Goal: Transaction & Acquisition: Download file/media

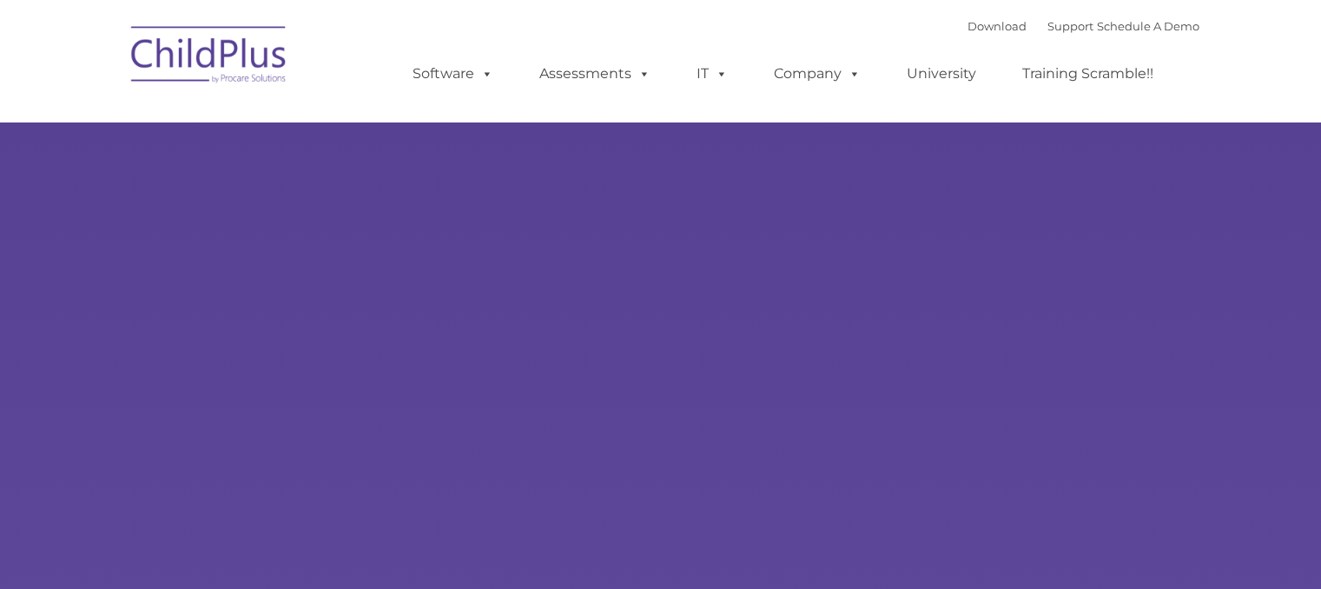
type input ""
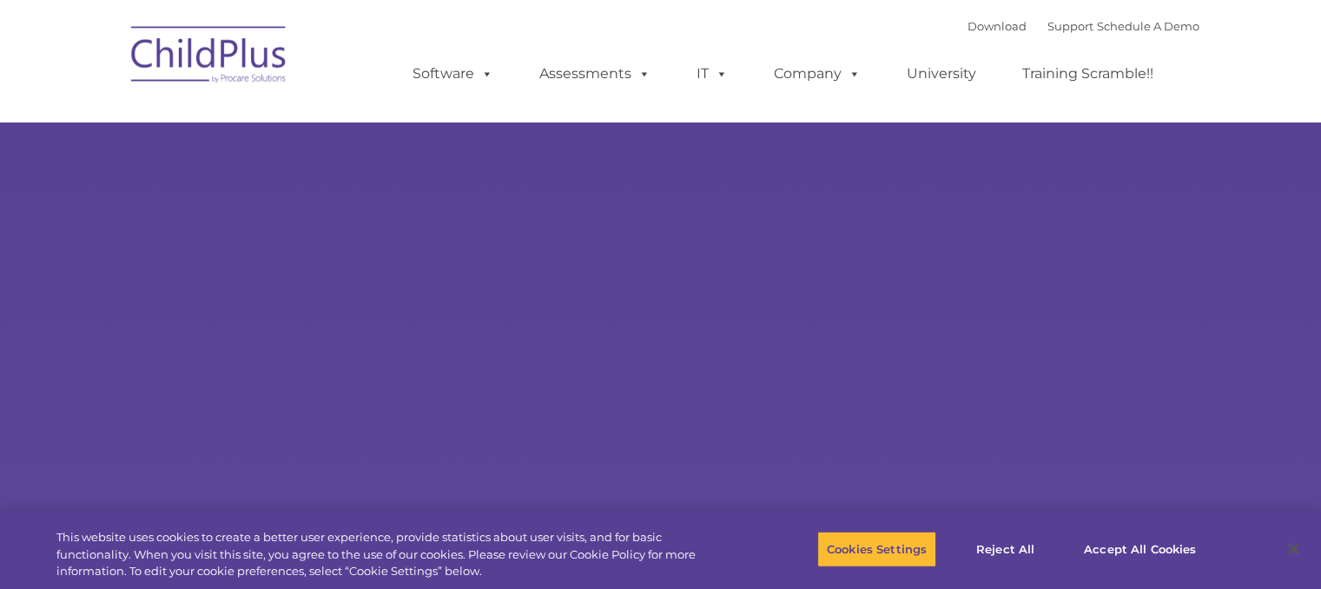
select select "MEDIUM"
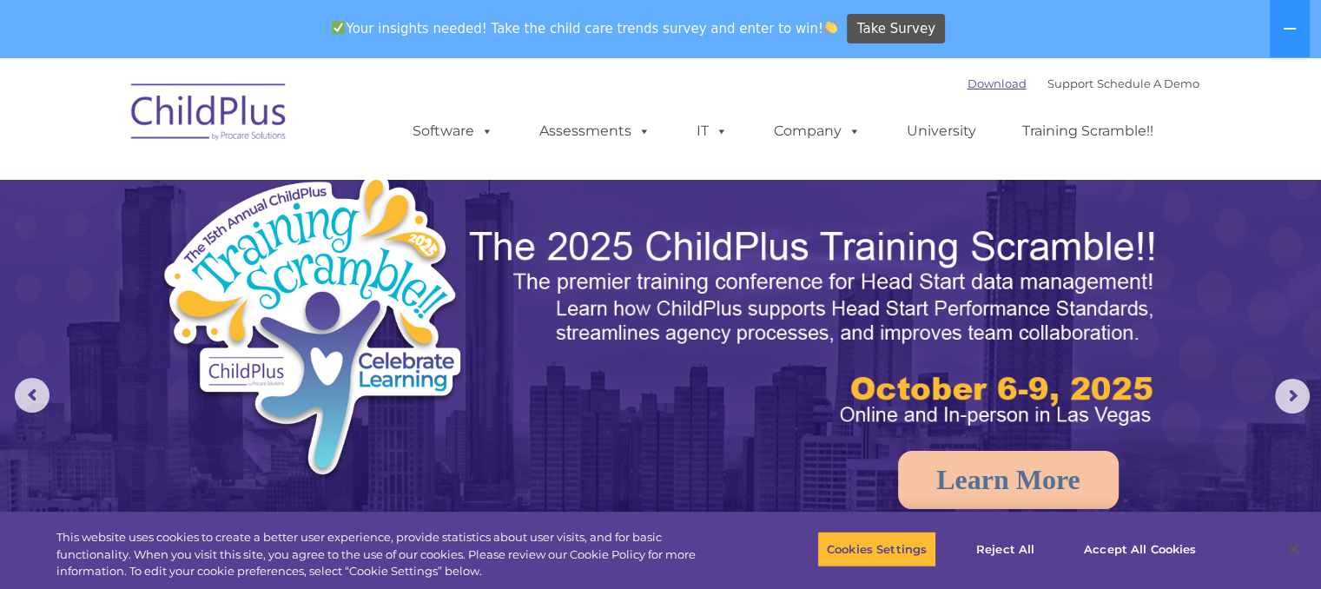
click at [967, 84] on link "Download" at bounding box center [996, 83] width 59 height 14
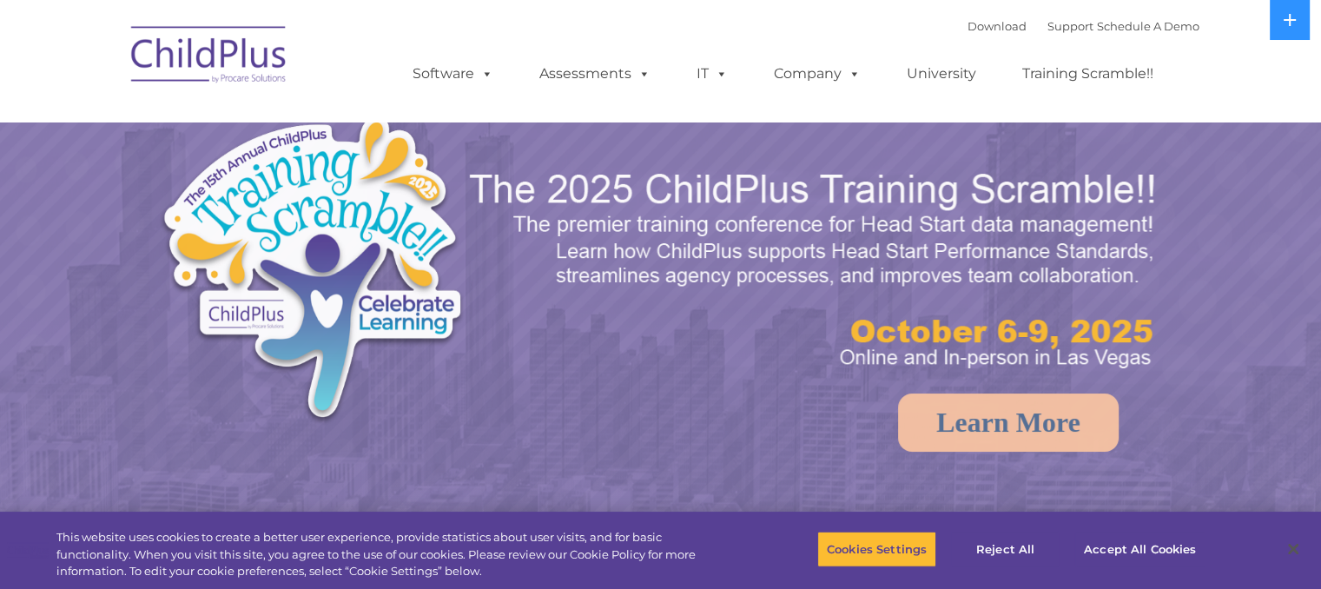
select select "MEDIUM"
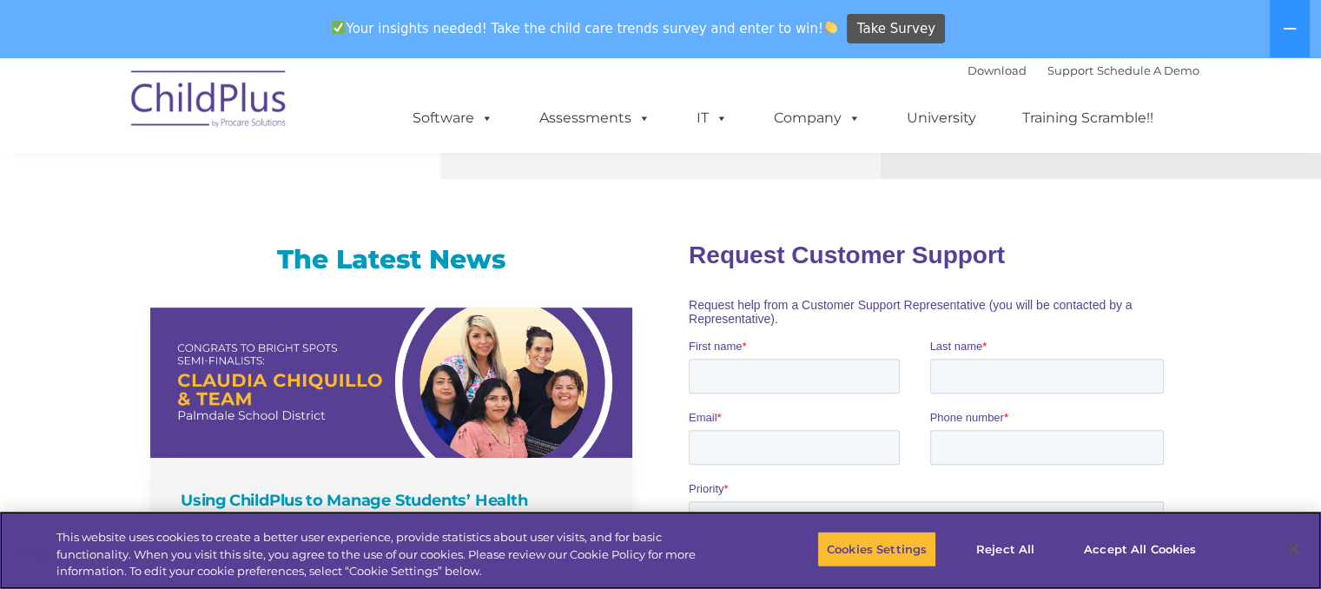
scroll to position [1004, 0]
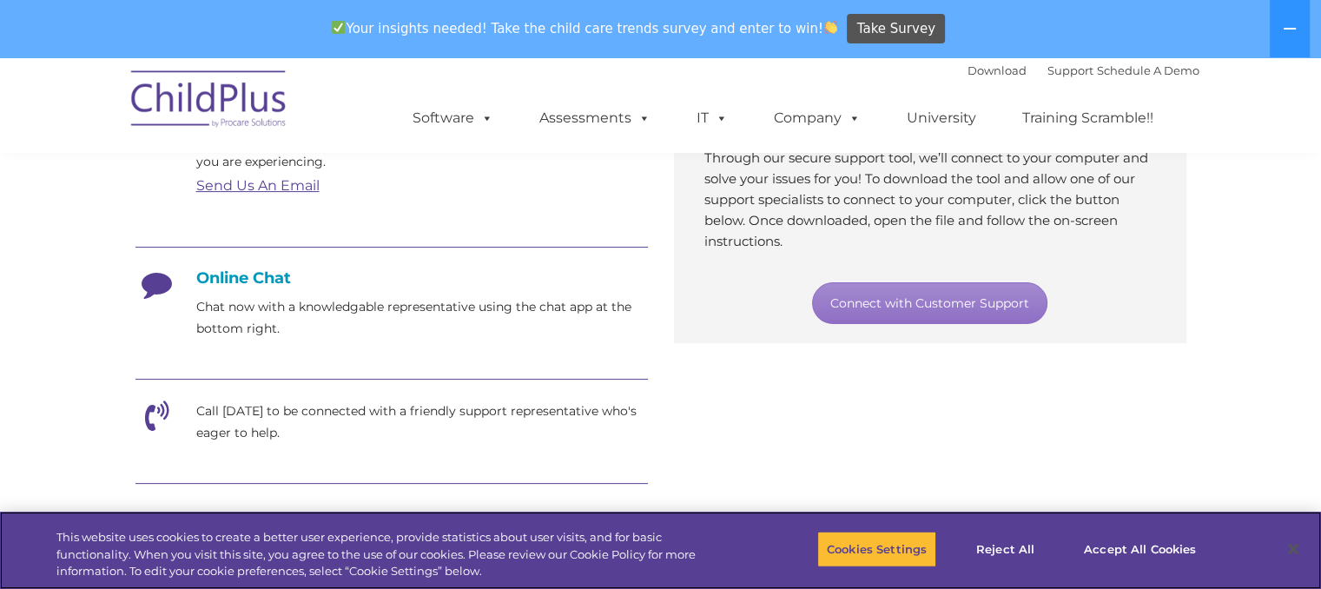
scroll to position [394, 0]
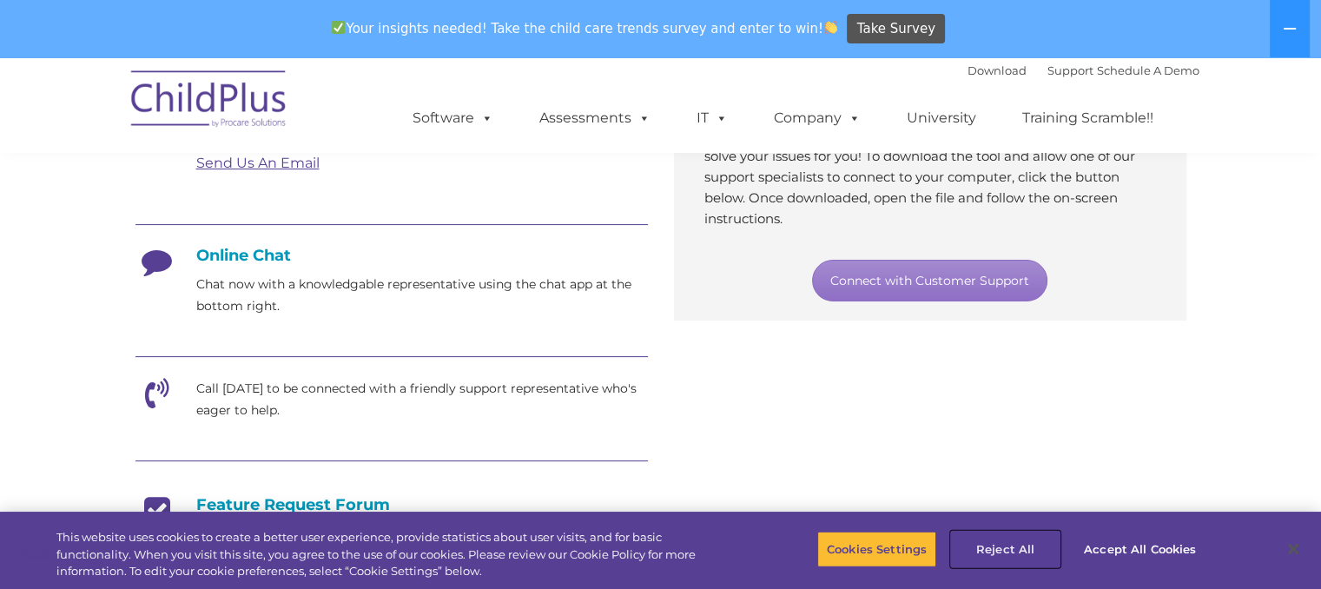
click at [995, 551] on button "Reject All" at bounding box center [1005, 549] width 109 height 36
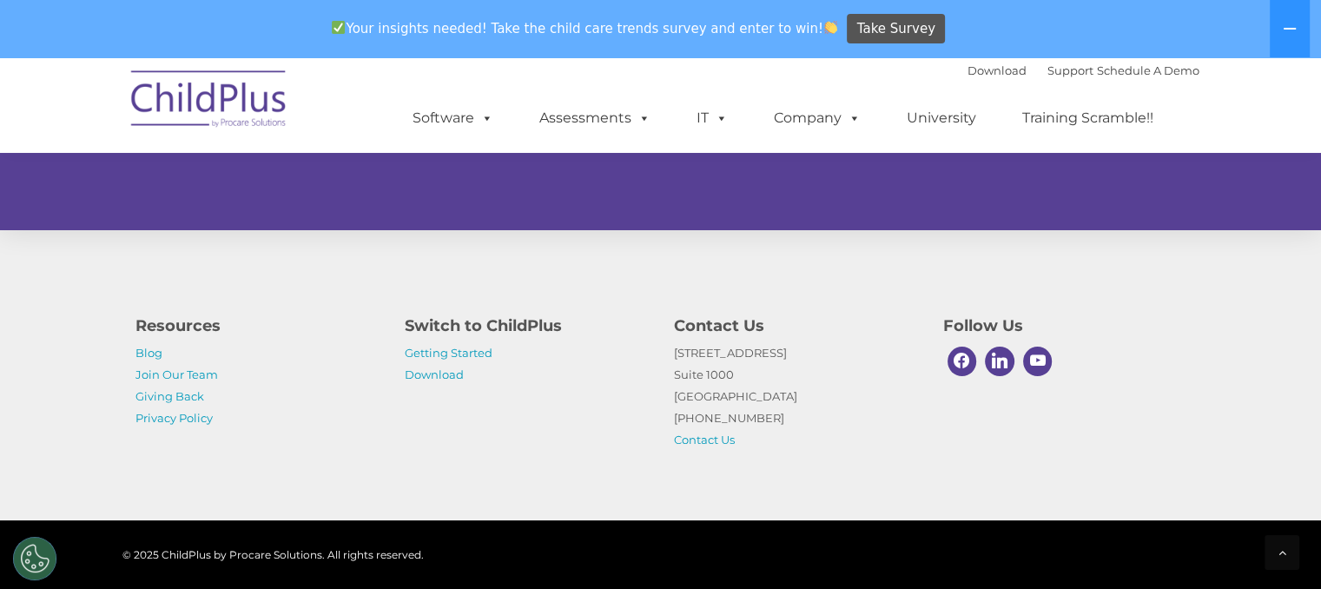
scroll to position [1179, 0]
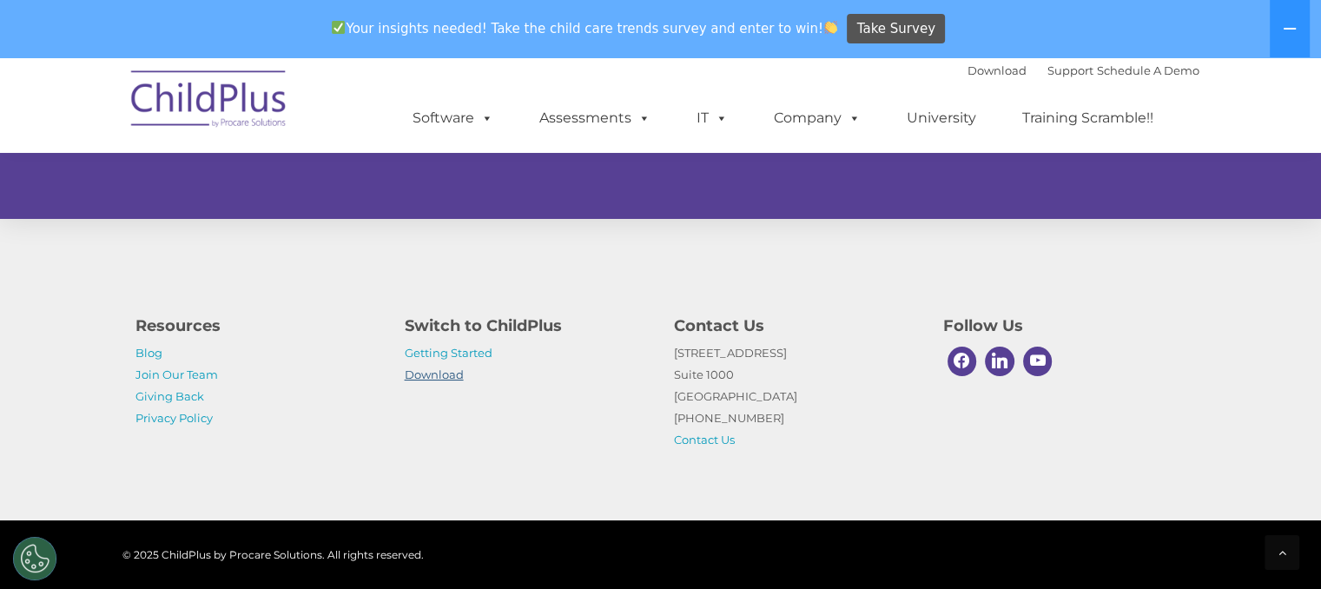
click at [433, 380] on link "Download" at bounding box center [434, 374] width 59 height 14
